Goal: Find specific page/section: Find specific page/section

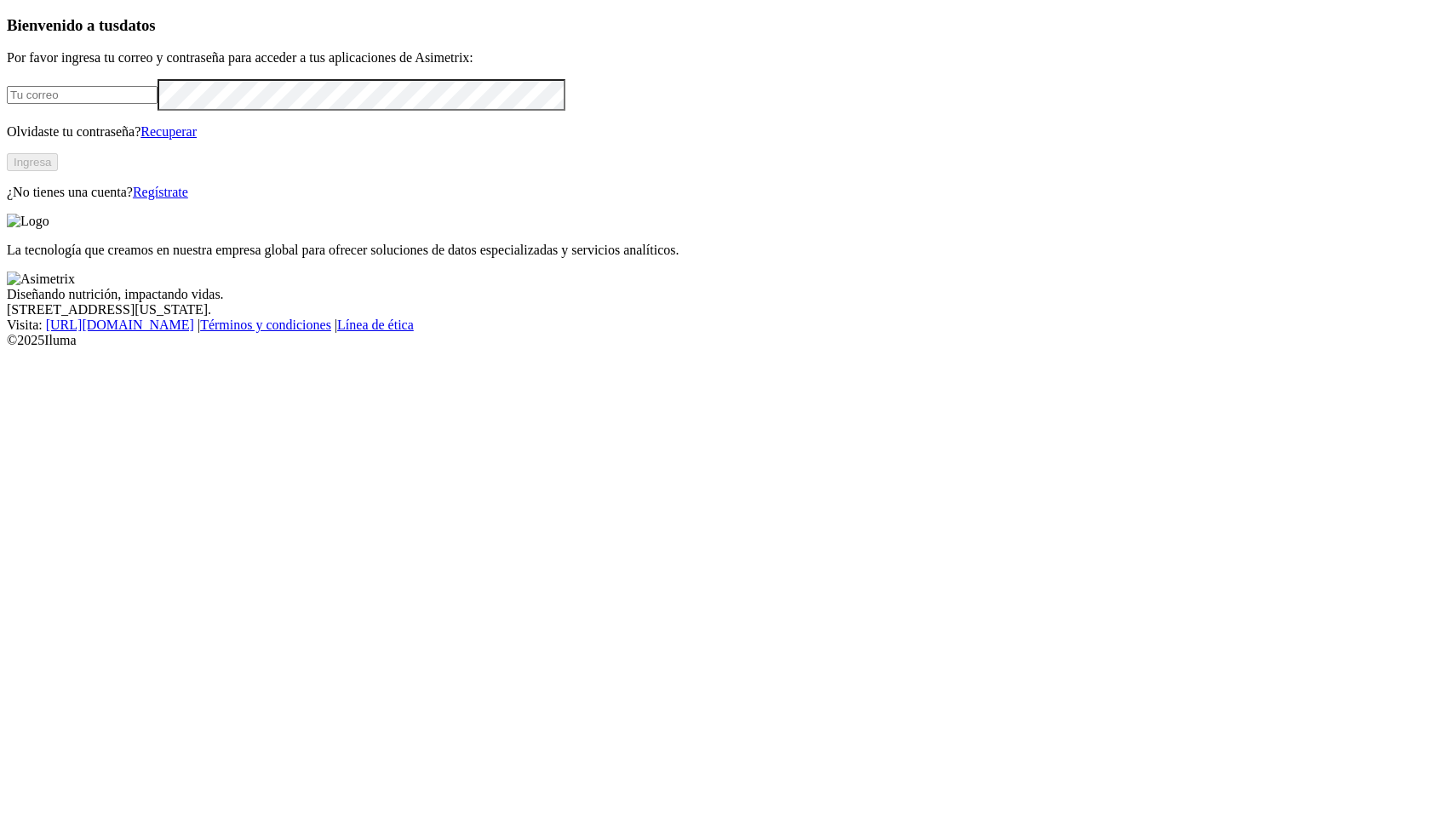
click at [157, 104] on input "email" at bounding box center [82, 95] width 151 height 18
type input "[EMAIL_ADDRESS][PERSON_NAME][DOMAIN_NAME]"
click at [58, 171] on button "Ingresa" at bounding box center [32, 162] width 51 height 18
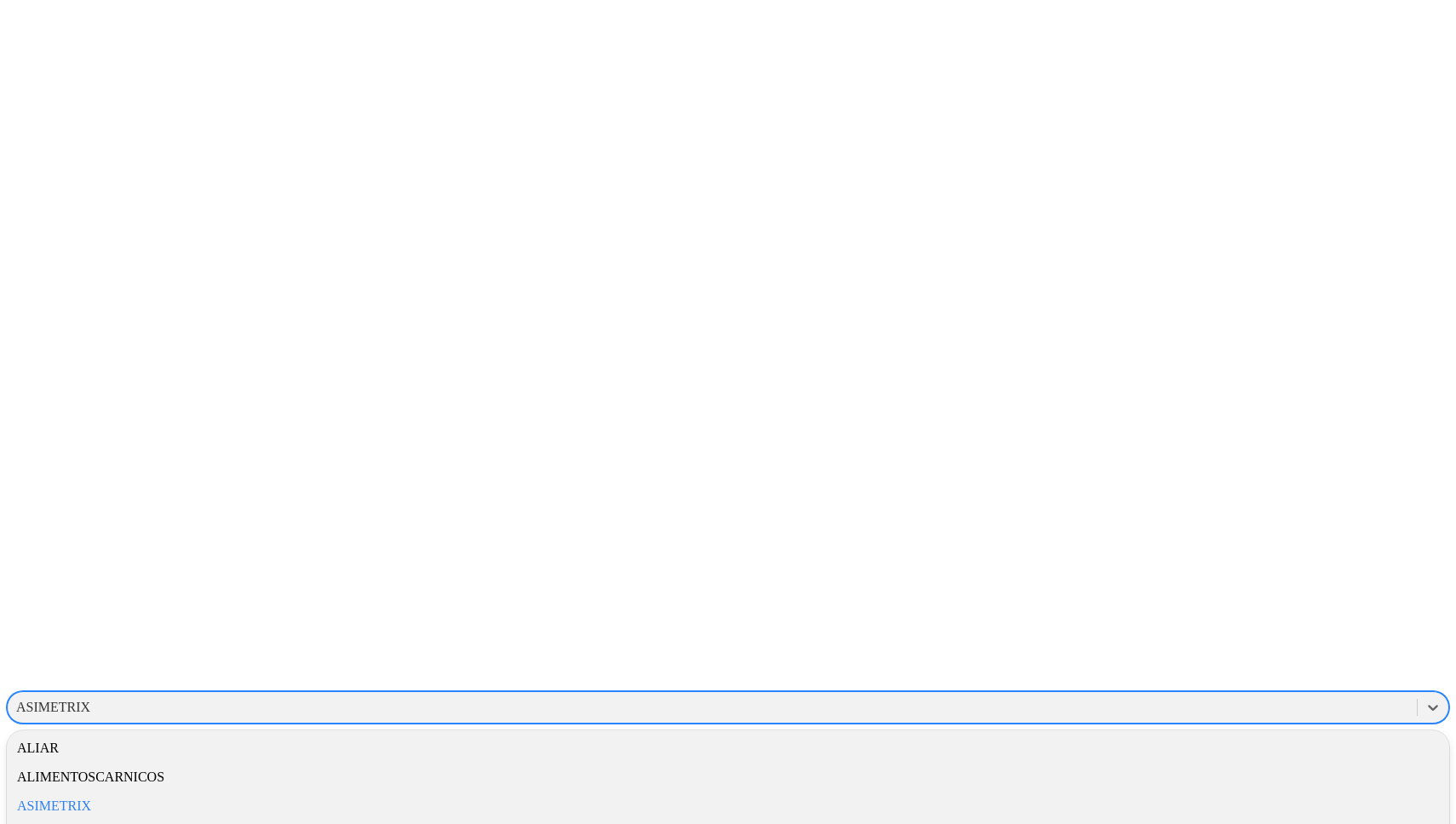
click at [1216, 695] on div "ASIMETRIX" at bounding box center [712, 707] width 1409 height 26
click at [1244, 734] on div "ALIAR" at bounding box center [728, 748] width 1443 height 29
